Goal: Task Accomplishment & Management: Manage account settings

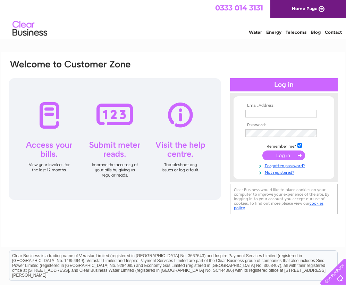
type input "philip@celtic-art-ltd.com"
click at [286, 156] on input "submit" at bounding box center [283, 155] width 43 height 10
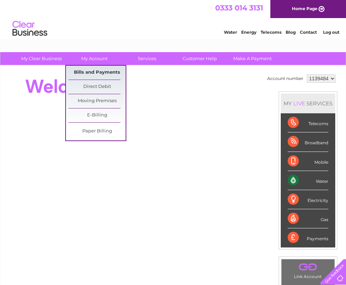
click at [98, 71] on link "Bills and Payments" at bounding box center [96, 73] width 57 height 14
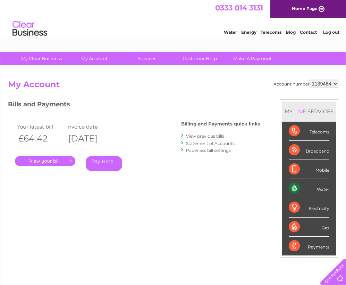
click at [51, 163] on link "." at bounding box center [45, 161] width 60 height 10
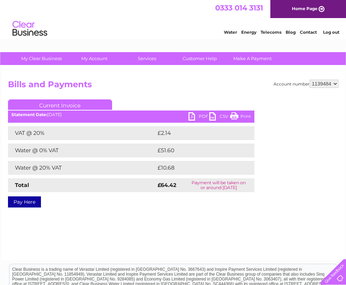
click at [192, 115] on link "PDF" at bounding box center [199, 117] width 21 height 10
